Goal: Task Accomplishment & Management: Use online tool/utility

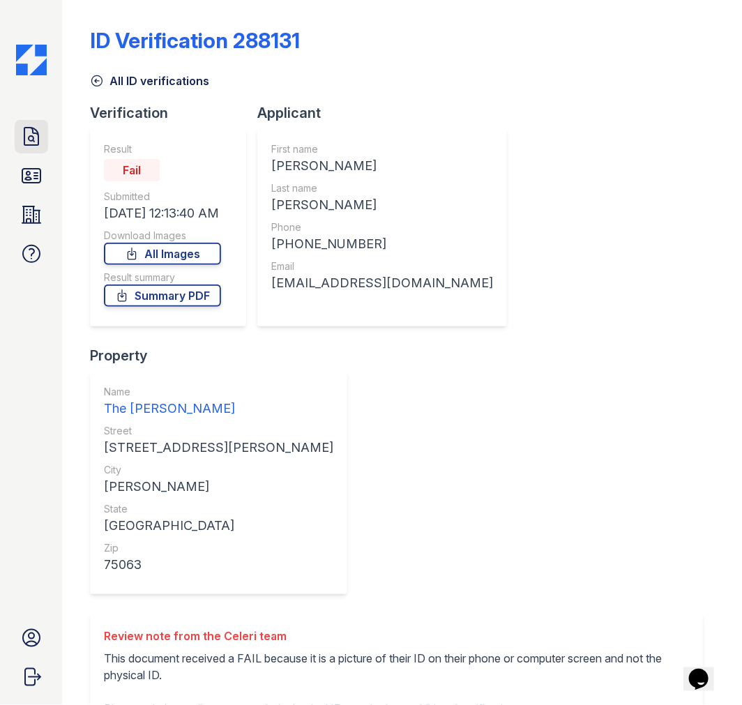
click at [22, 151] on link "Doc Verifications" at bounding box center [31, 136] width 33 height 33
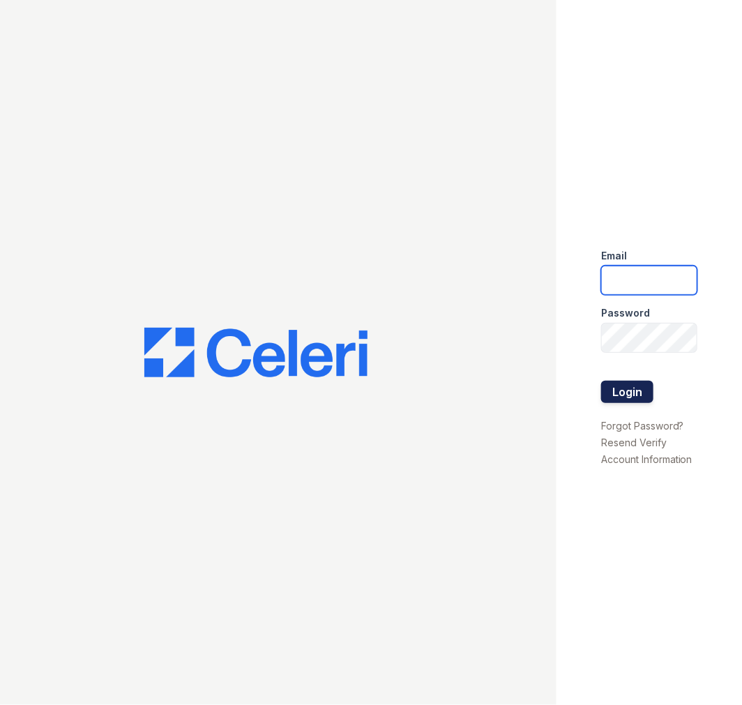
type input "lyndon3@cafmanagement.com"
click at [602, 388] on button "Login" at bounding box center [628, 392] width 52 height 22
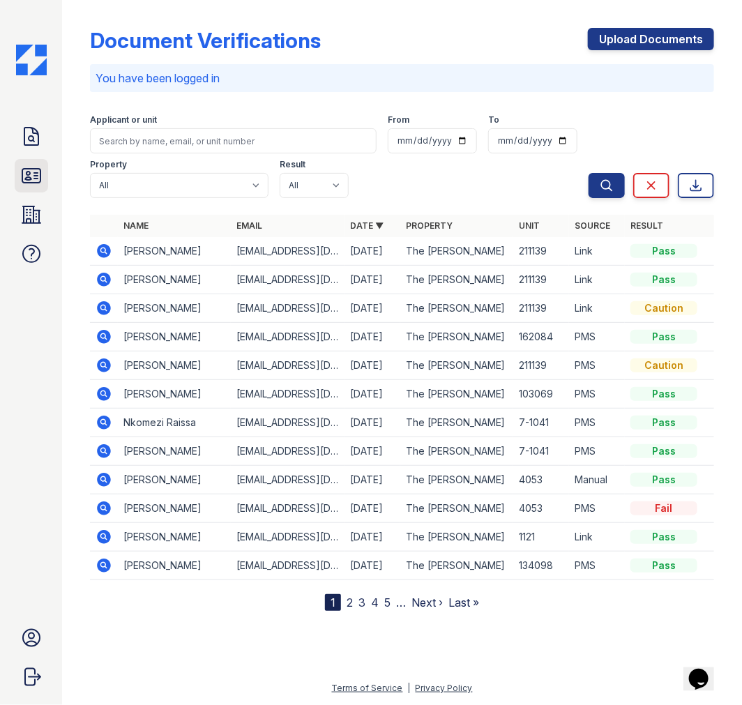
click at [23, 170] on icon at bounding box center [31, 176] width 22 height 22
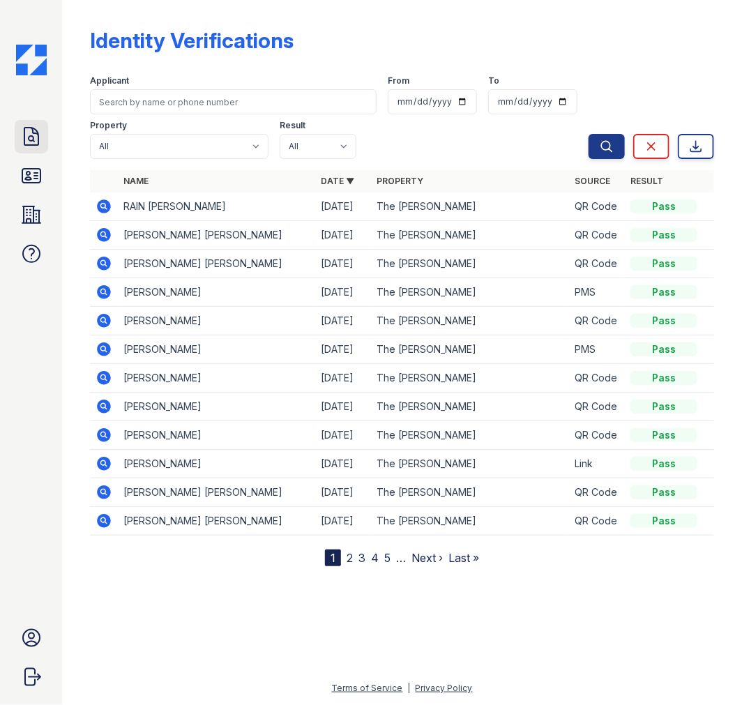
click at [22, 129] on icon at bounding box center [31, 137] width 22 height 22
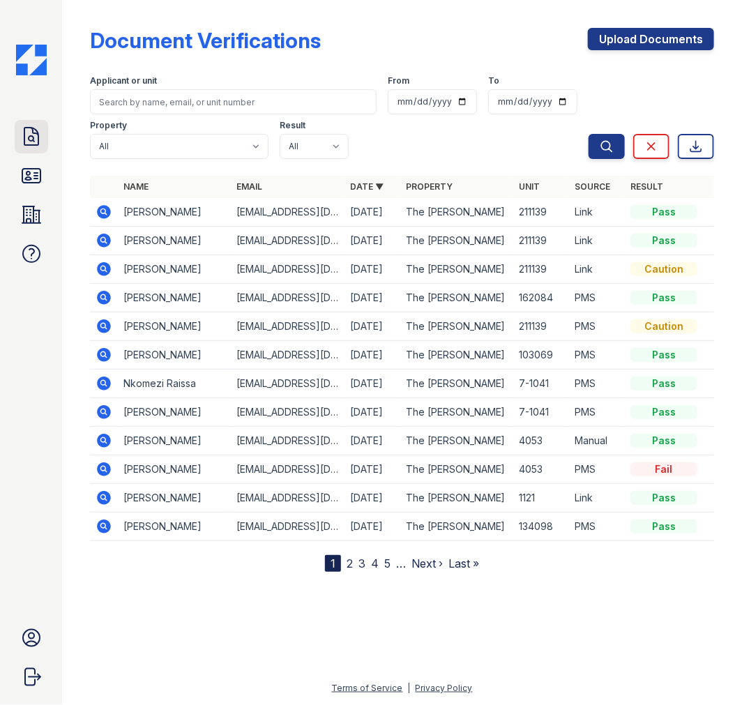
click at [22, 121] on link "Doc Verifications" at bounding box center [31, 136] width 33 height 33
click at [33, 143] on icon at bounding box center [31, 137] width 22 height 22
click at [44, 174] on link "ID Verifications" at bounding box center [31, 175] width 33 height 33
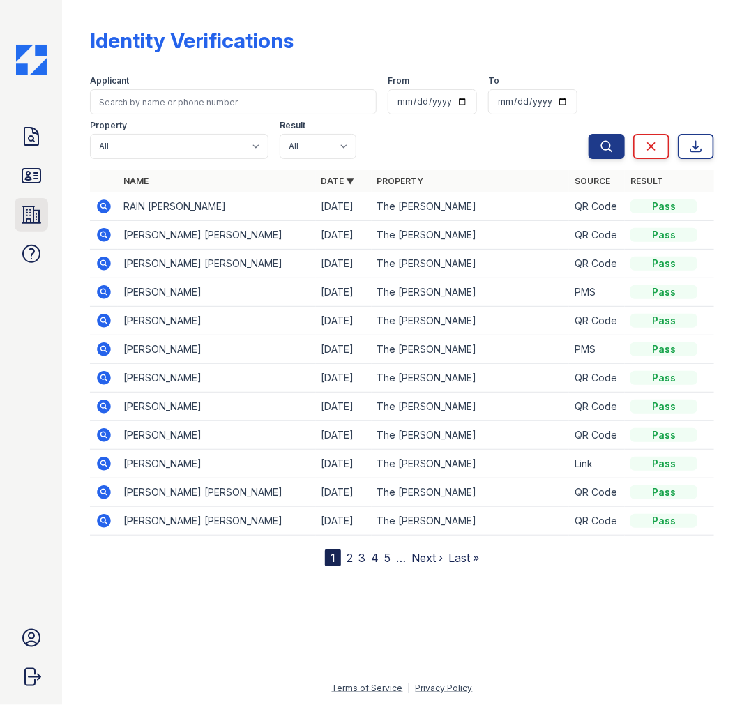
click at [33, 218] on icon at bounding box center [31, 215] width 18 height 17
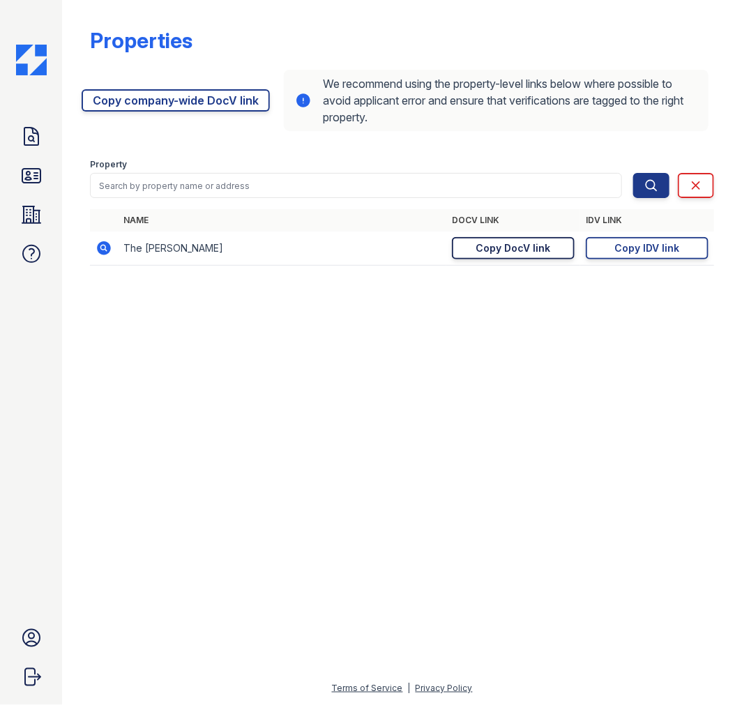
click at [521, 253] on div "Copy DocV link" at bounding box center [514, 248] width 75 height 14
